Goal: Task Accomplishment & Management: Manage account settings

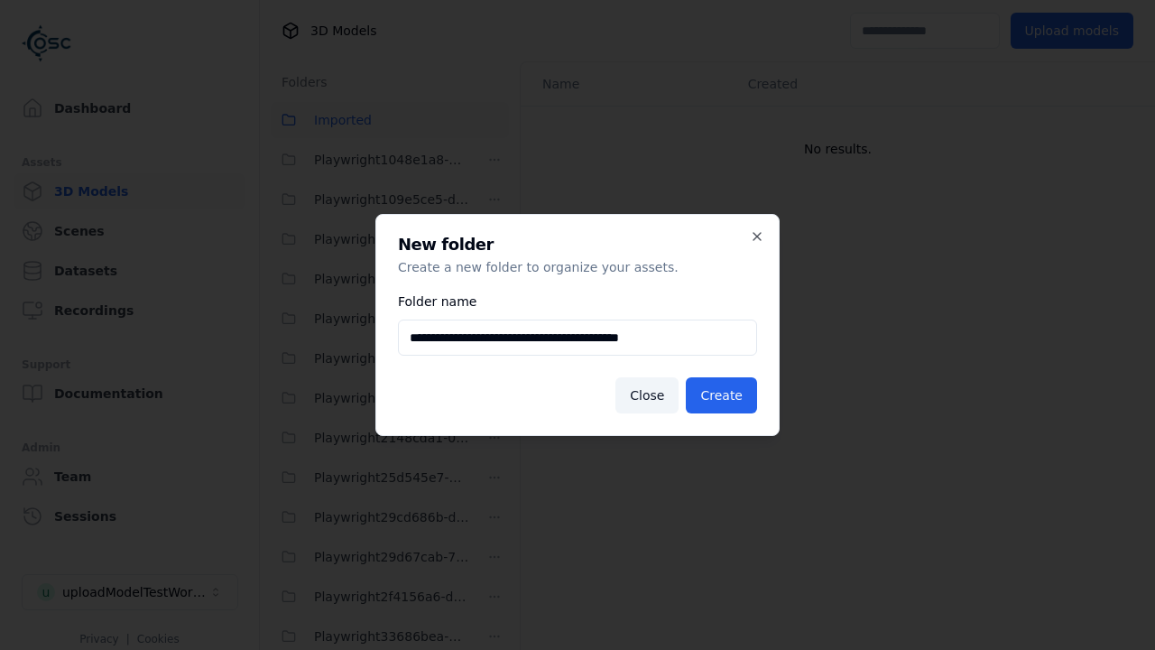
scroll to position [2978, 0]
type input "**********"
click at [724, 395] on button "Create" at bounding box center [721, 395] width 71 height 36
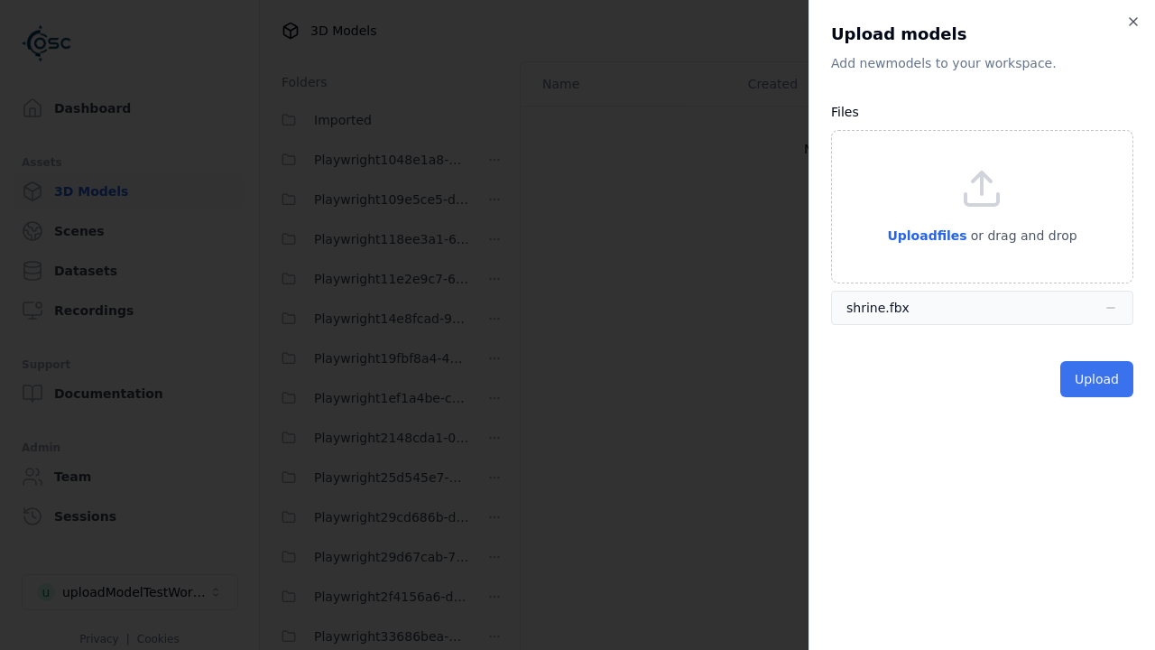
click at [1099, 379] on button "Upload" at bounding box center [1096, 379] width 73 height 36
